Goal: Information Seeking & Learning: Learn about a topic

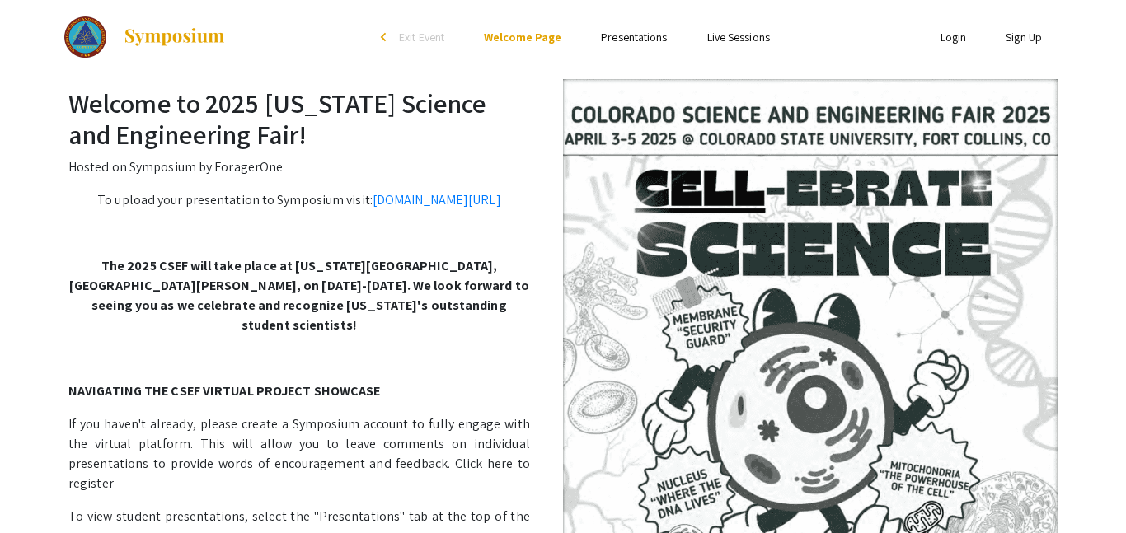
click at [663, 40] on link "Presentations" at bounding box center [634, 37] width 66 height 15
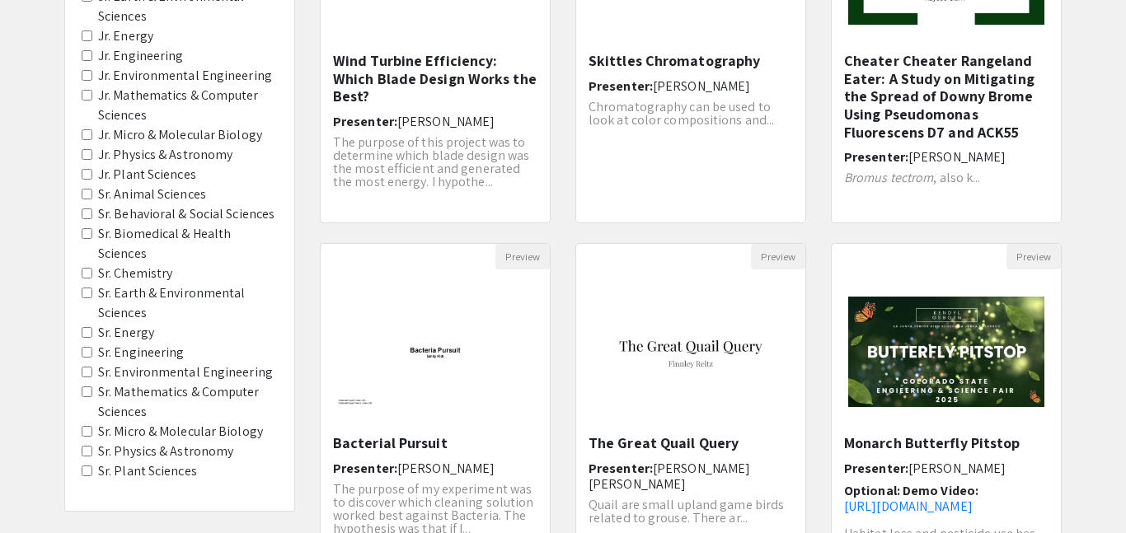
scroll to position [343, 0]
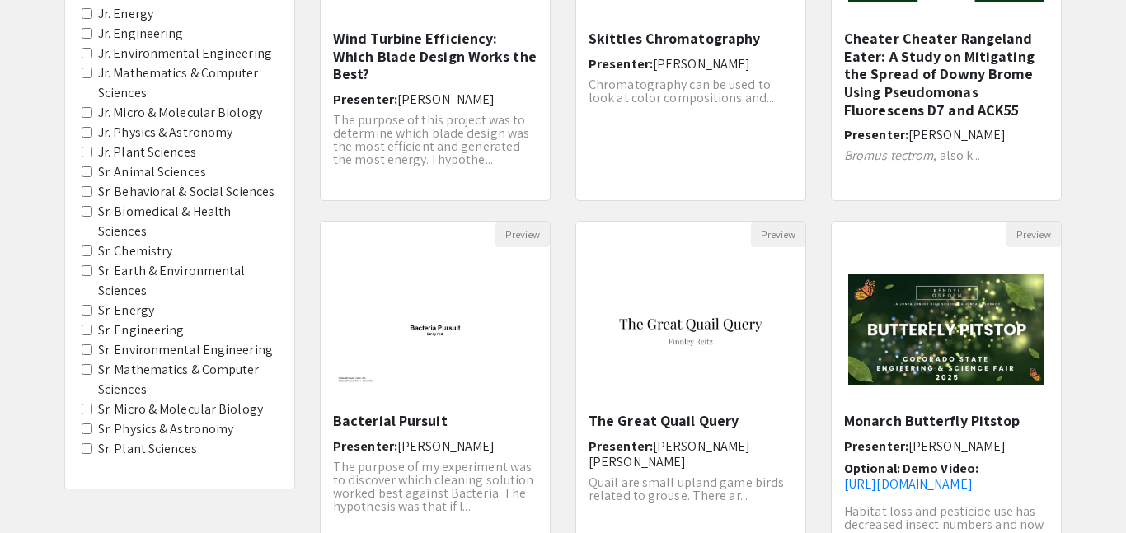
click at [91, 255] on Chemistry "Sr. Chemistry" at bounding box center [87, 251] width 11 height 11
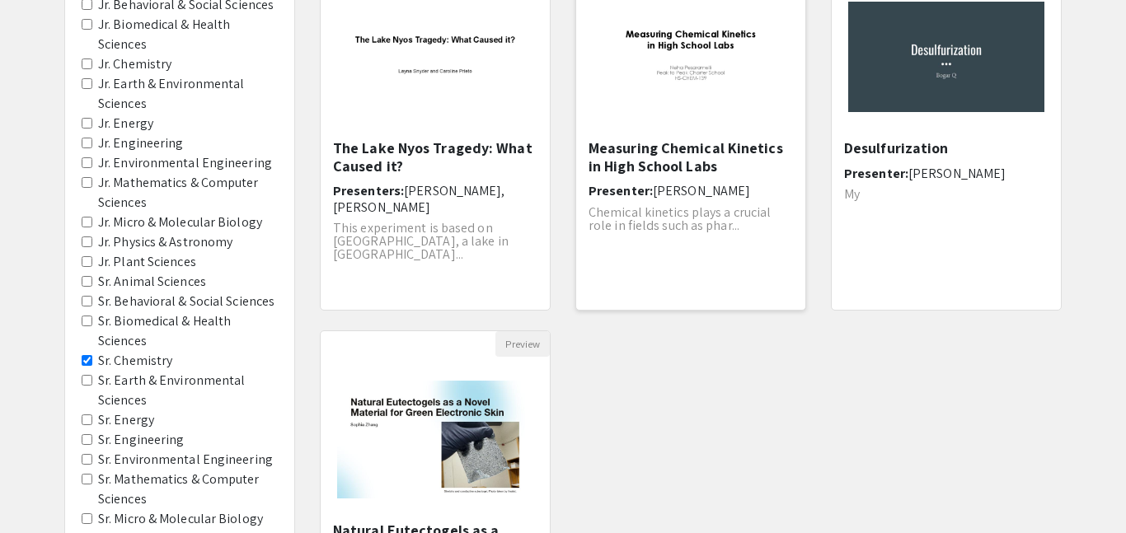
scroll to position [232, 0]
click at [693, 43] on img "Open Presentation <p>Measuring Chemical Kinetics in High School Labs</p>" at bounding box center [690, 57] width 229 height 143
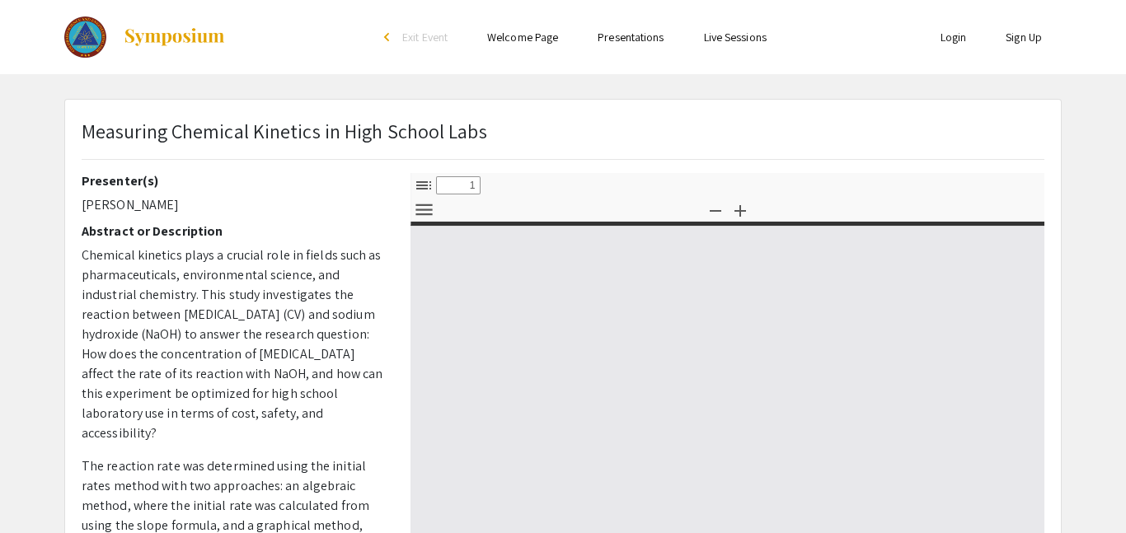
select select "custom"
type input "0"
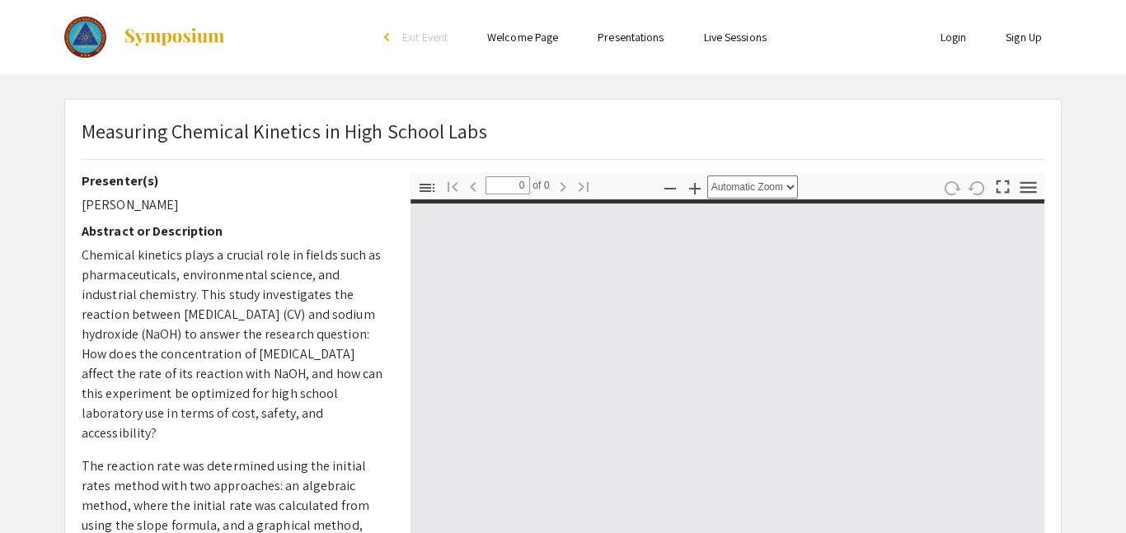
select select "custom"
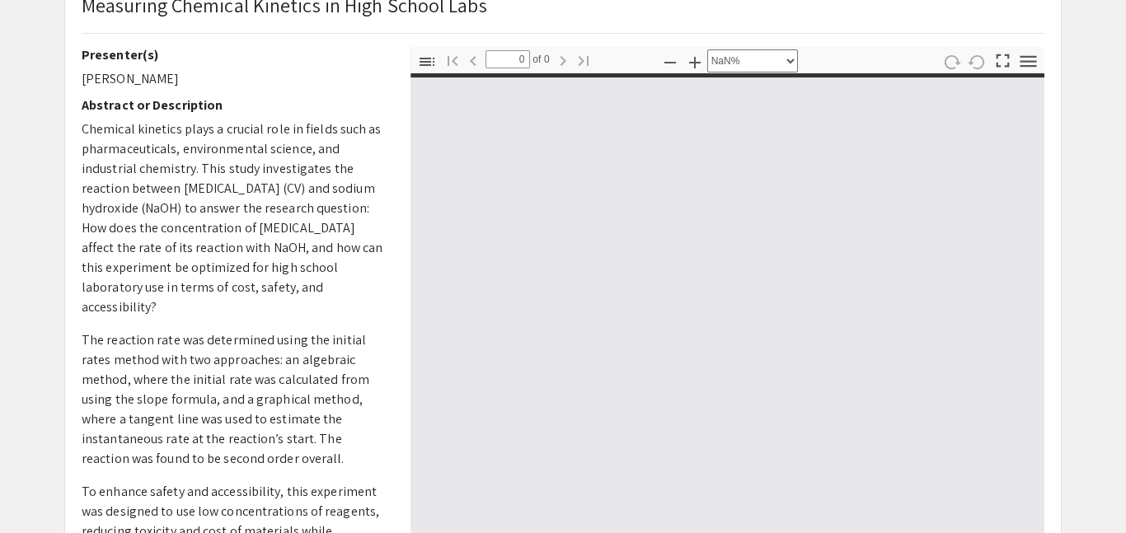
type input "1"
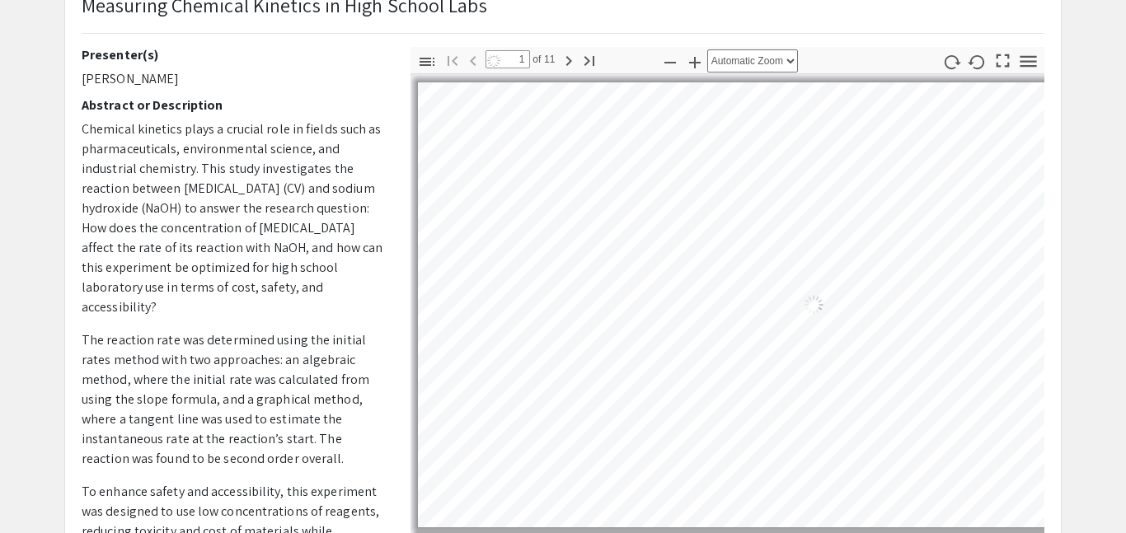
select select "auto"
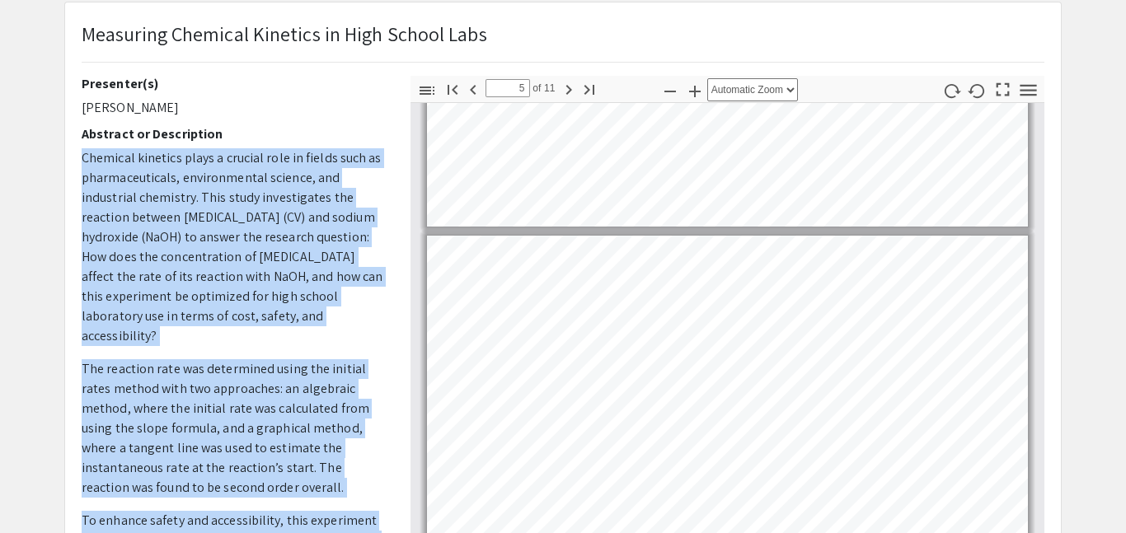
drag, startPoint x: 81, startPoint y: 157, endPoint x: 359, endPoint y: 532, distance: 467.1
click at [359, 532] on p "Chemical kinetics plays a crucial role in fields such as pharmaceuticals, envir…" at bounding box center [234, 497] width 304 height 699
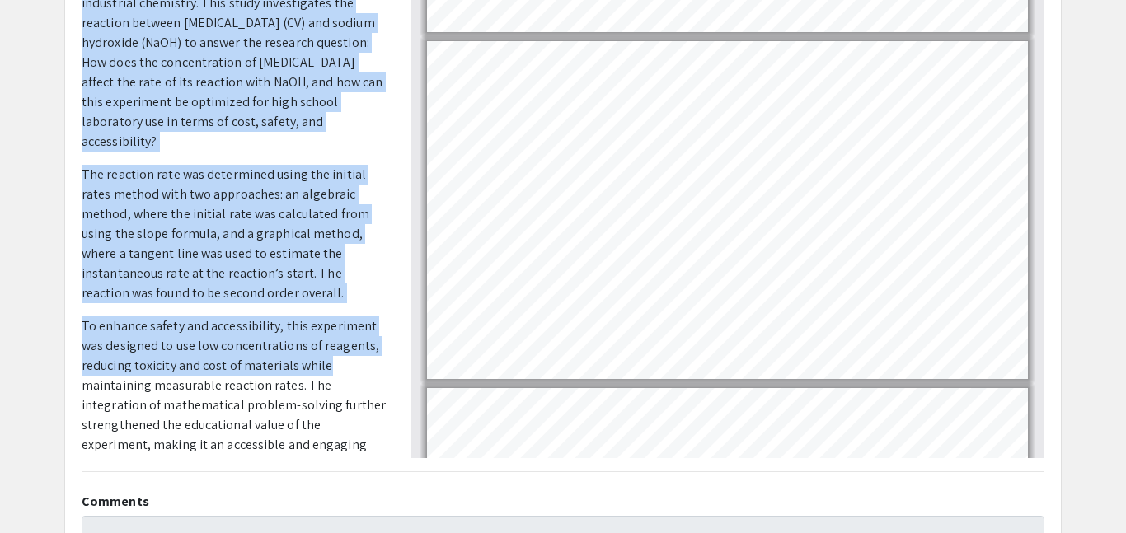
scroll to position [188, 0]
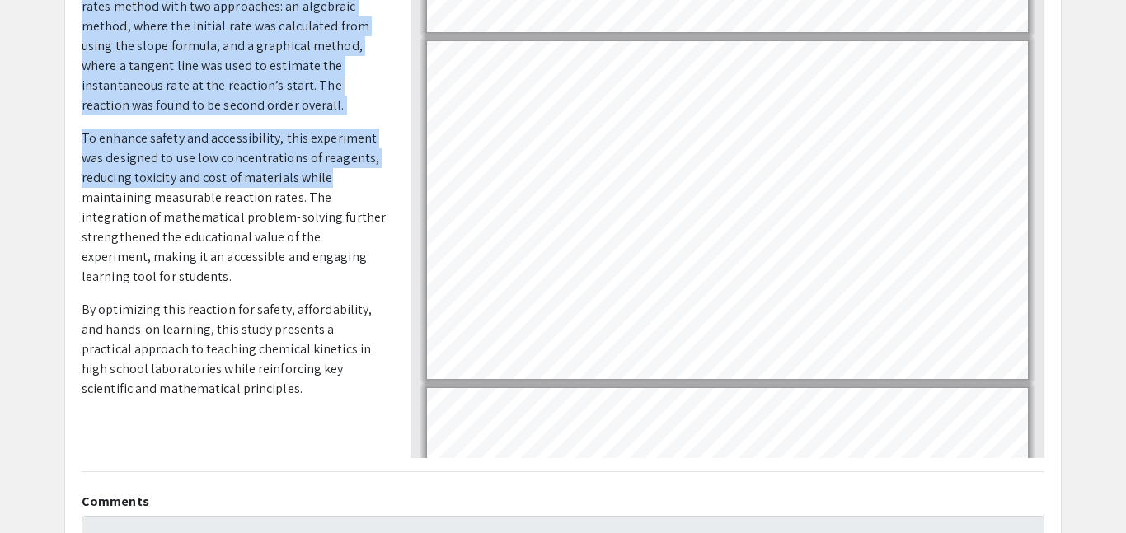
click at [304, 412] on p at bounding box center [234, 422] width 304 height 20
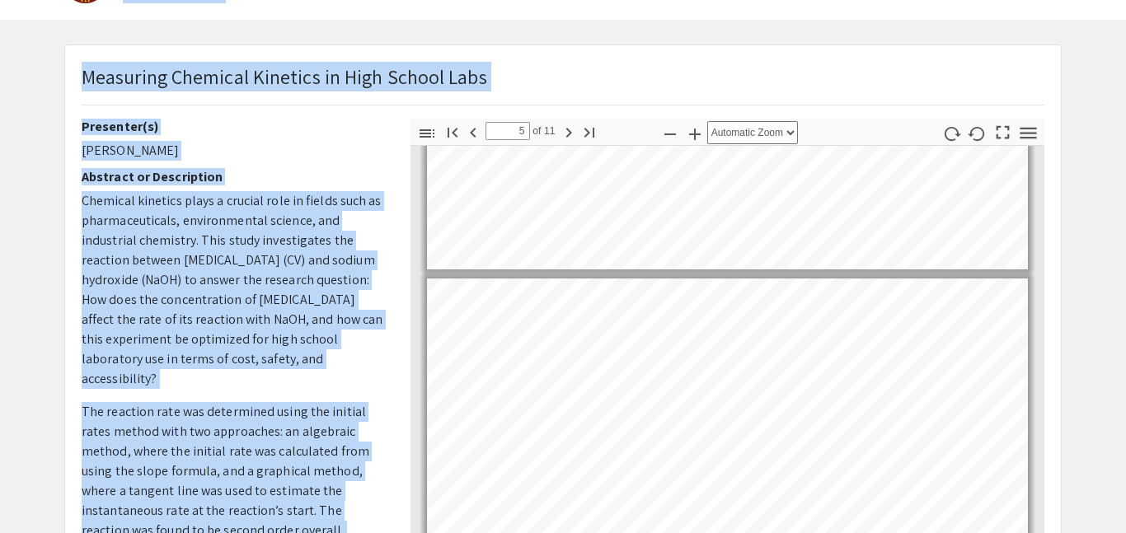
scroll to position [0, 0]
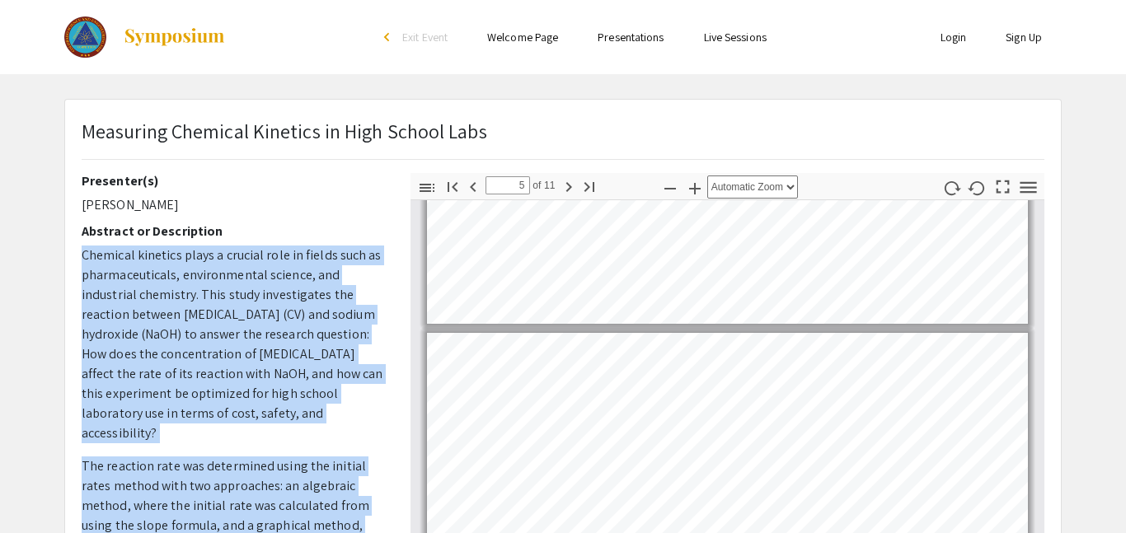
drag, startPoint x: 220, startPoint y: 372, endPoint x: 85, endPoint y: 264, distance: 173.0
copy p "Loremips dolorsit ametc a elitsed doei te incidi utla et doloremagnaaliq, enima…"
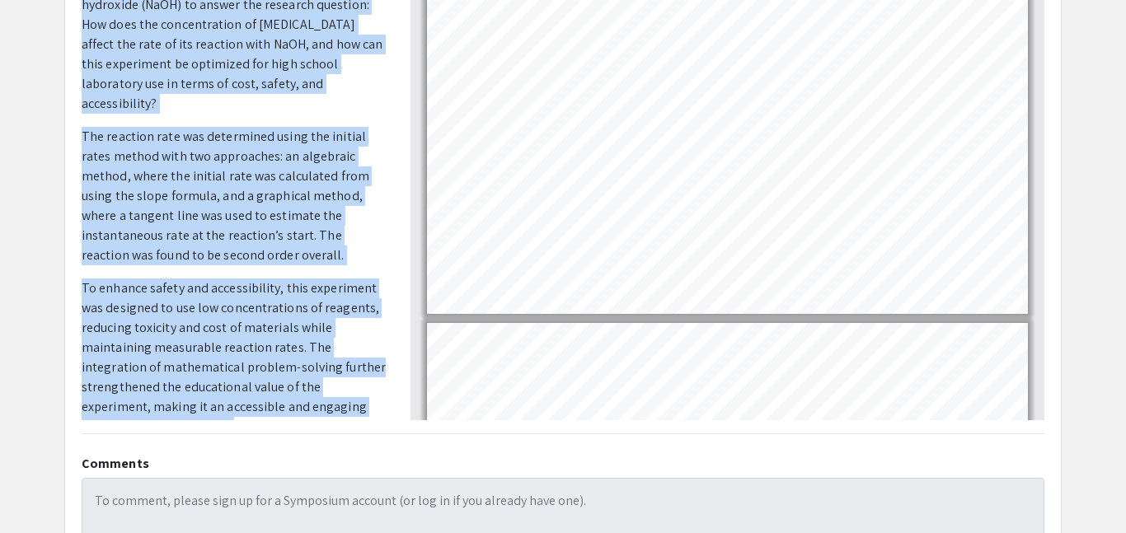
scroll to position [601, 0]
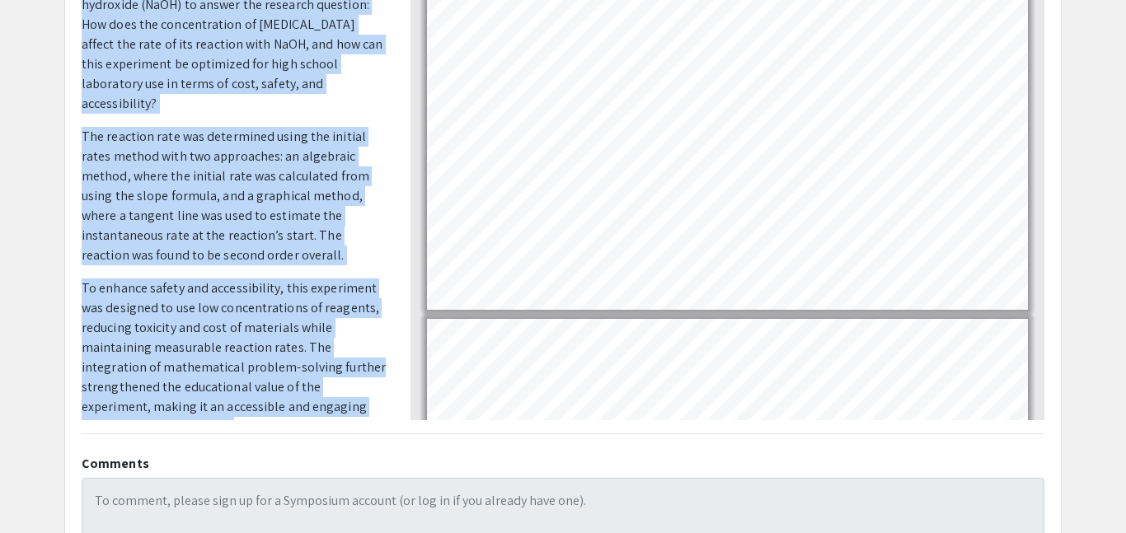
type input "2"
select select "custom"
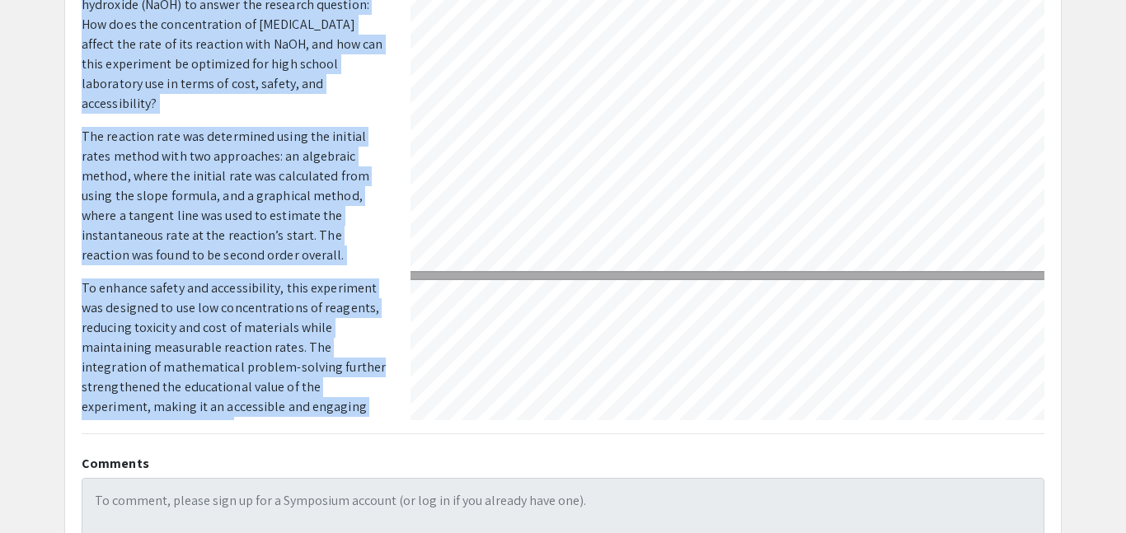
type input "1"
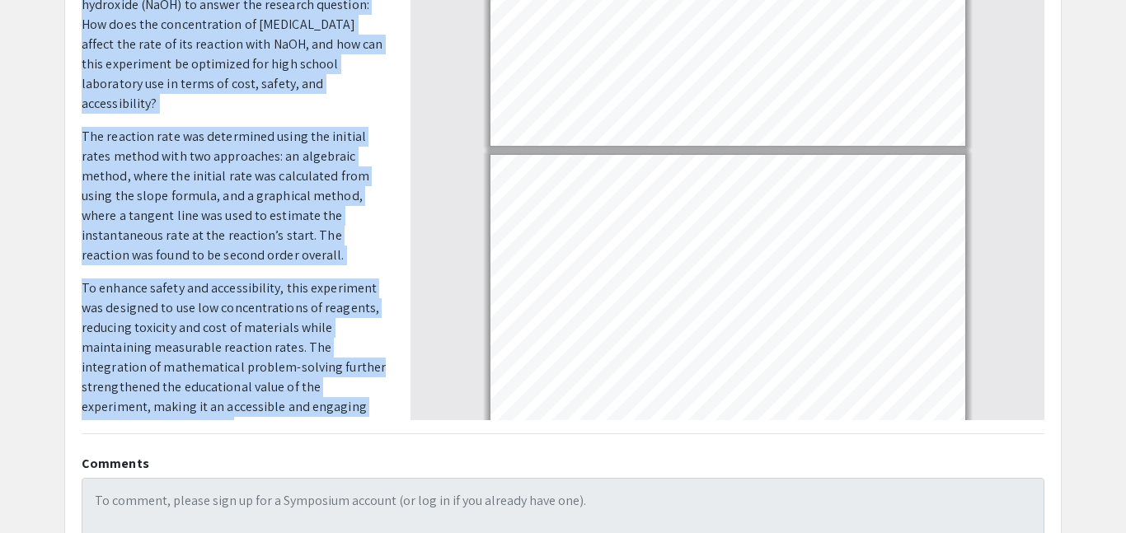
select select "custom"
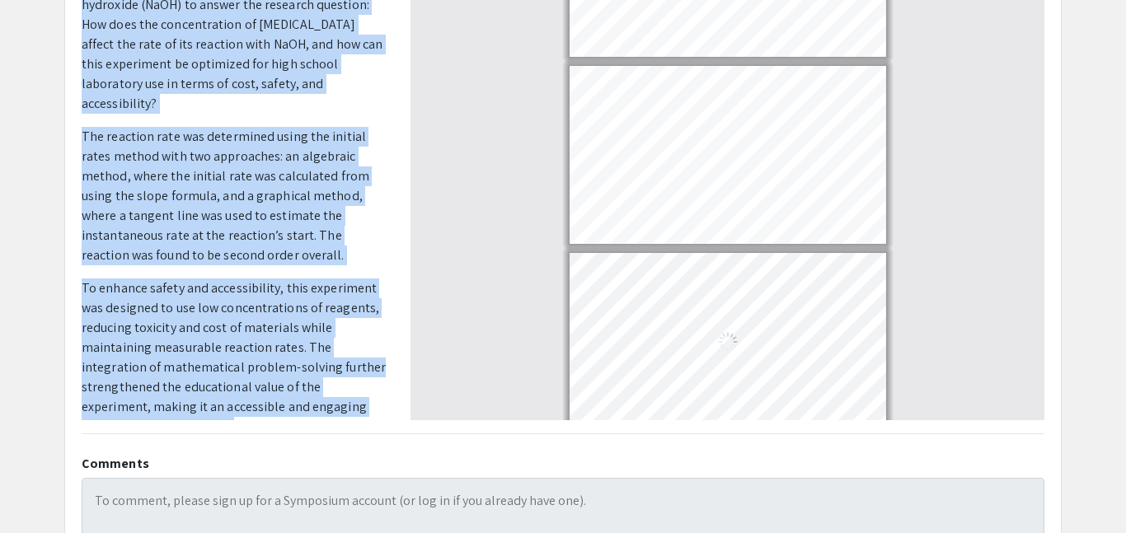
scroll to position [0, 0]
type input "2"
select select "0.5"
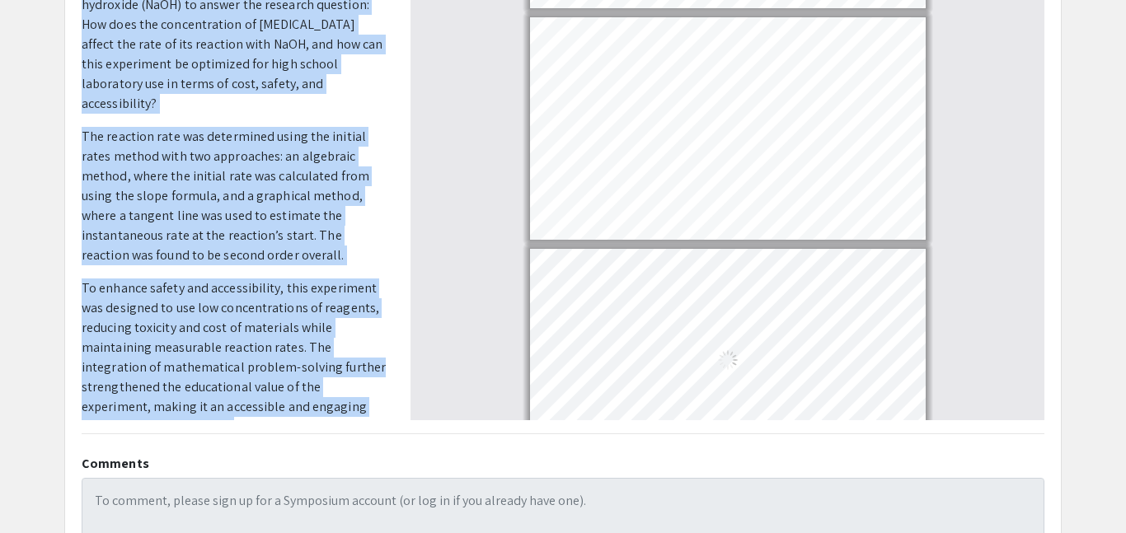
type input "1"
select select "custom"
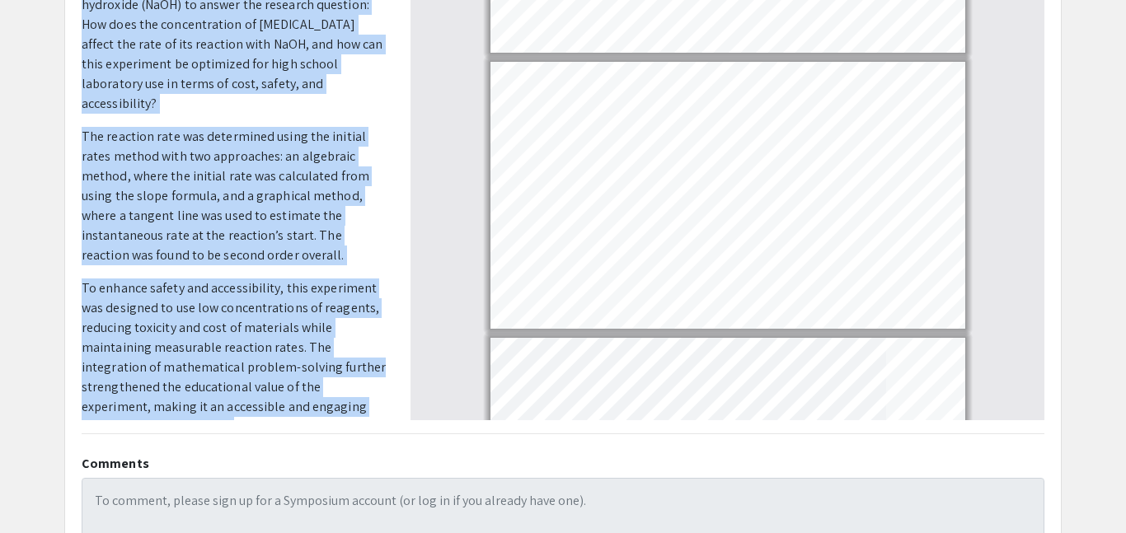
type input "2"
select select "custom"
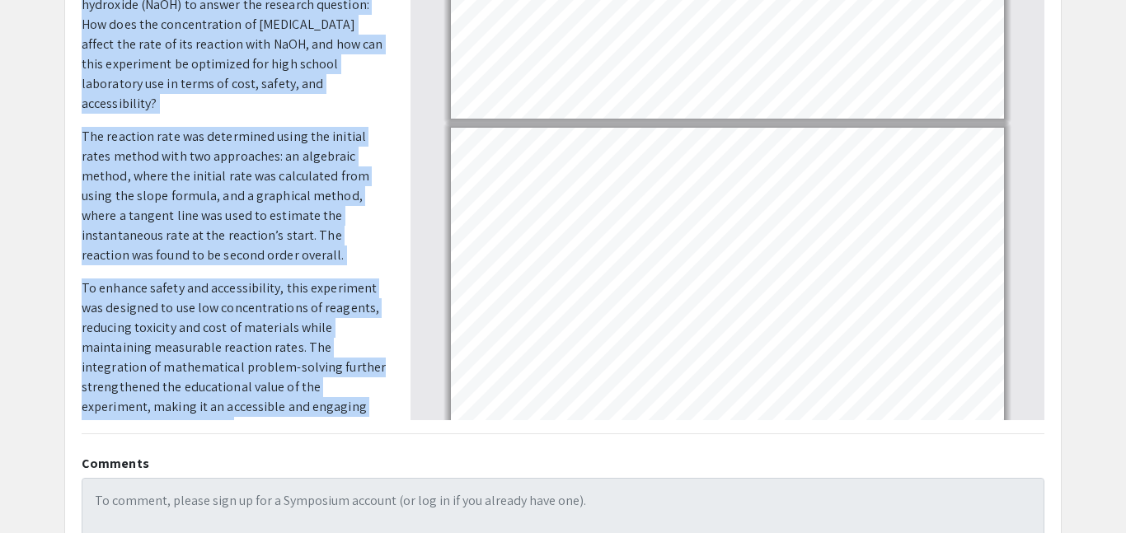
type input "2"
select select "custom"
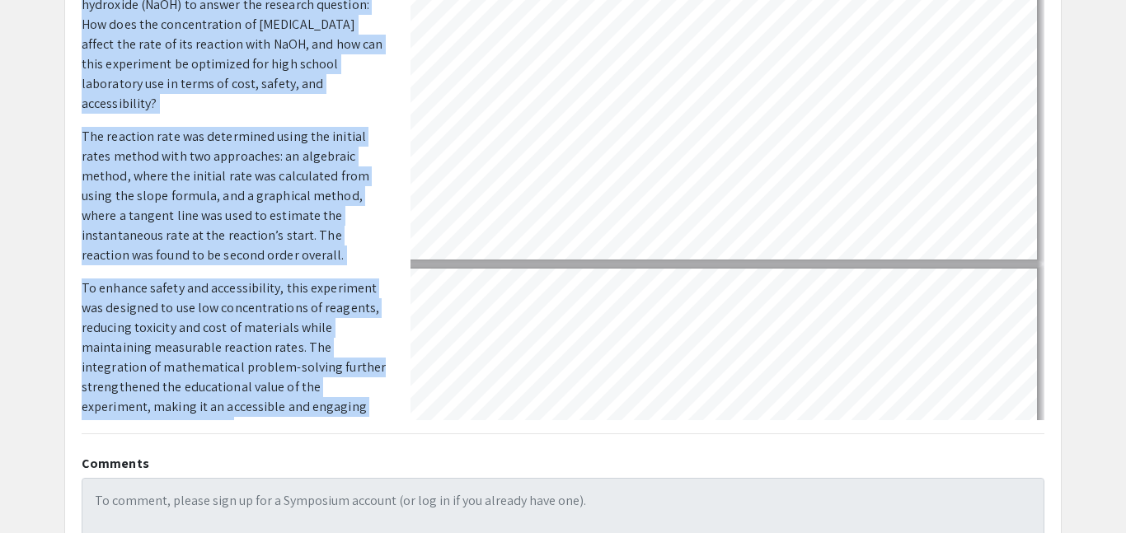
type input "3"
select select "custom"
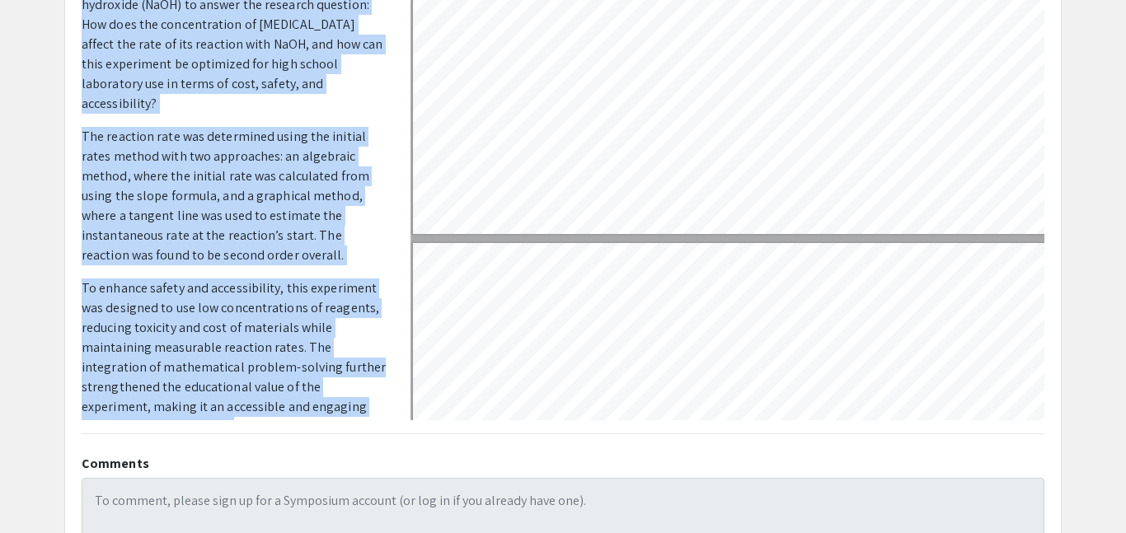
scroll to position [728, 5]
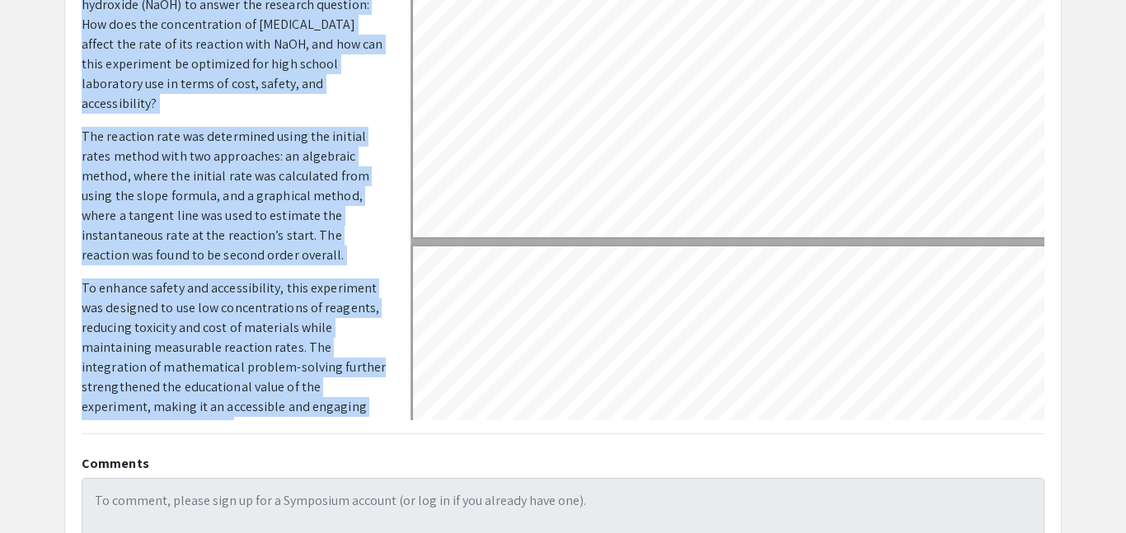
type input "4"
select select "custom"
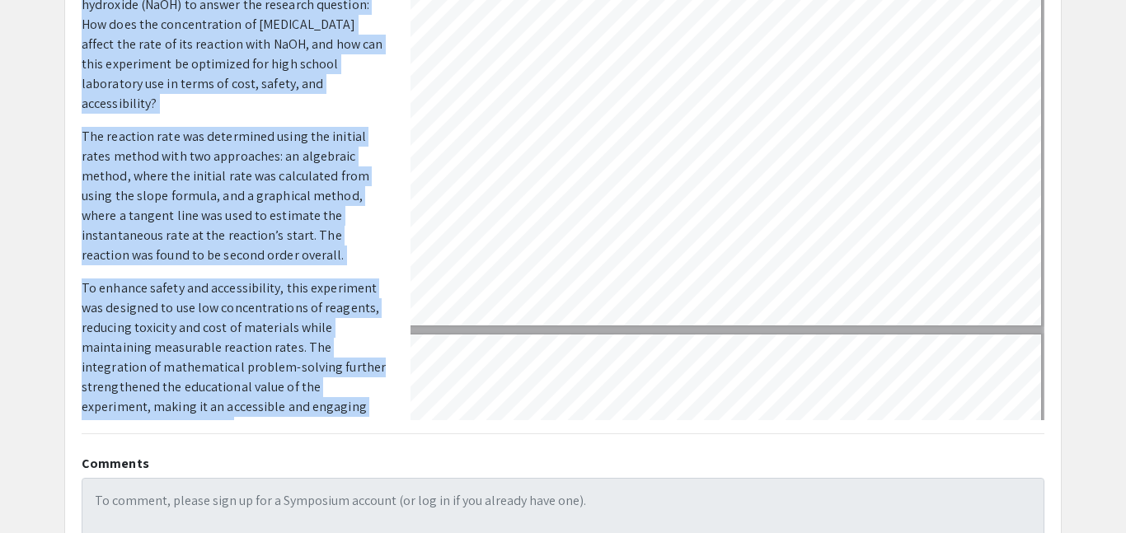
scroll to position [1006, 10]
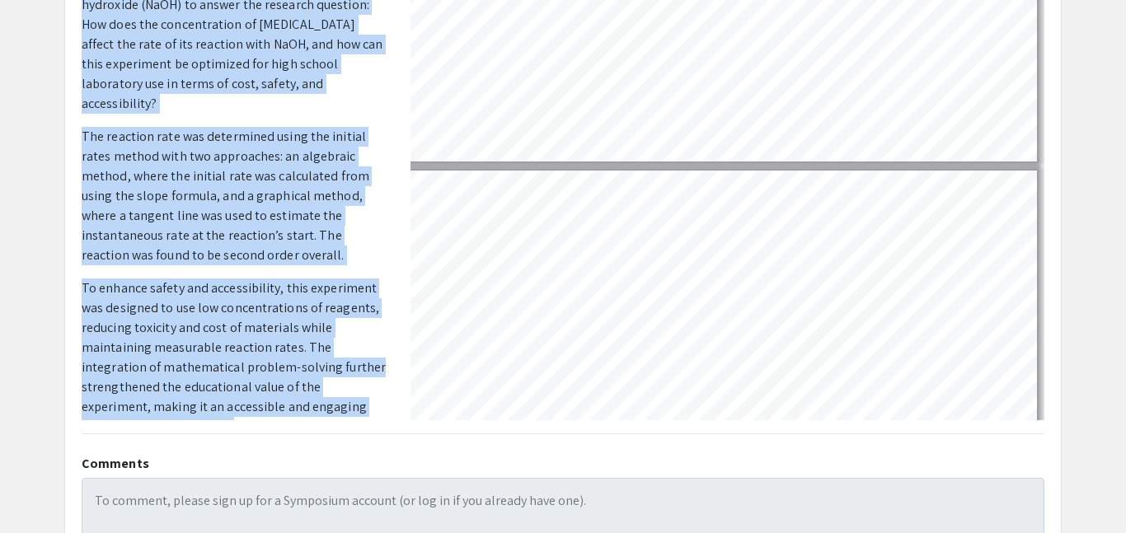
type input "5"
select select "custom"
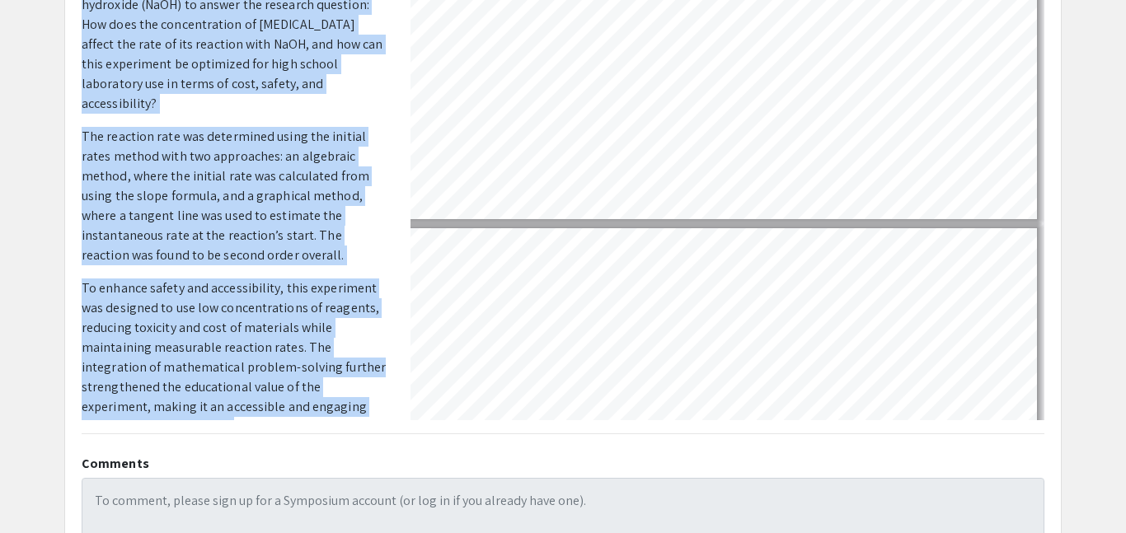
type input "6"
select select "custom"
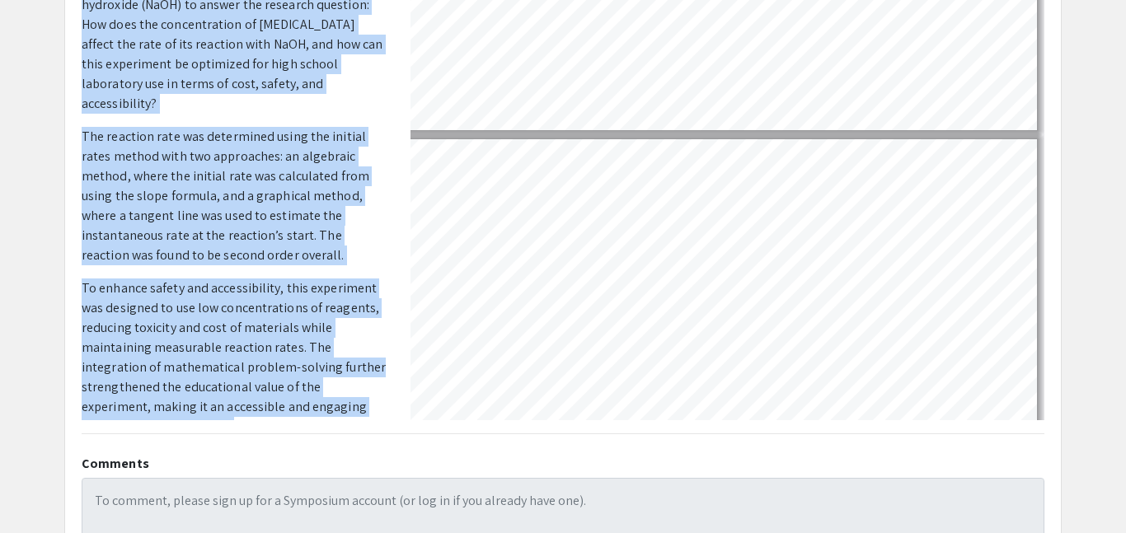
type input "7"
select select "custom"
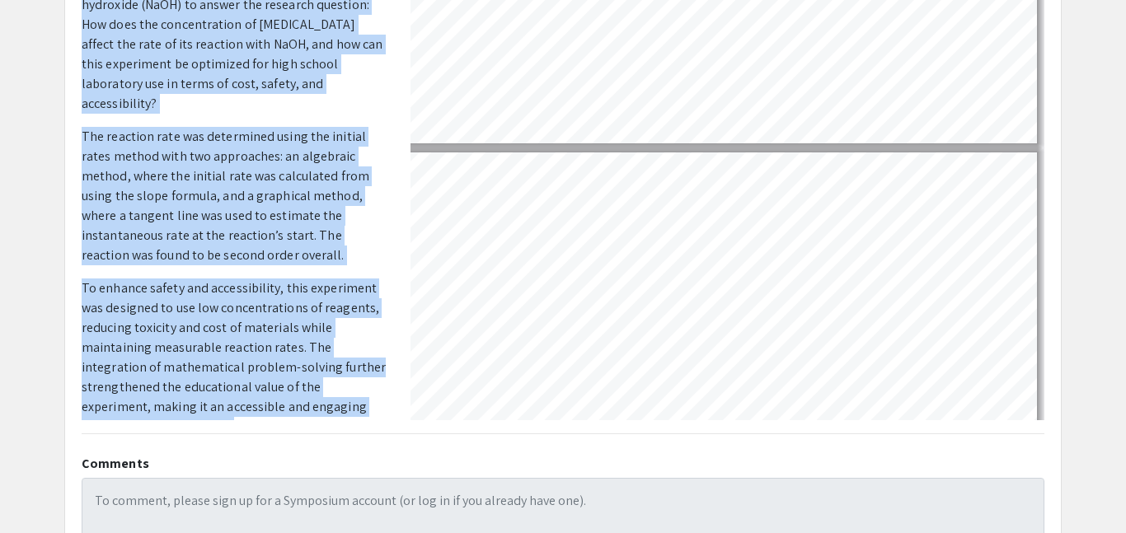
type input "8"
select select "custom"
type input "9"
select select "custom"
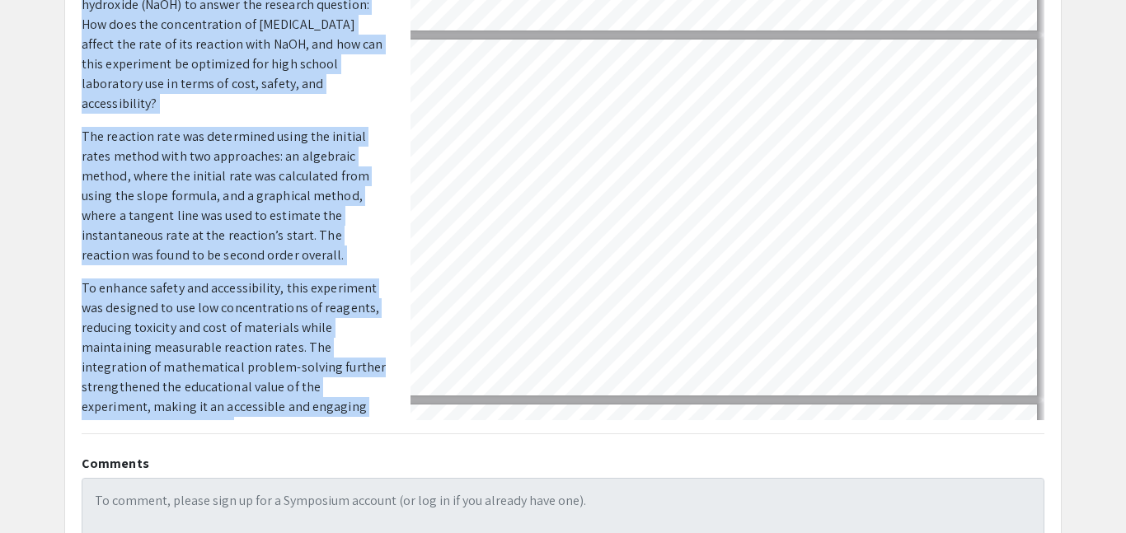
scroll to position [2762, 14]
